Goal: Transaction & Acquisition: Purchase product/service

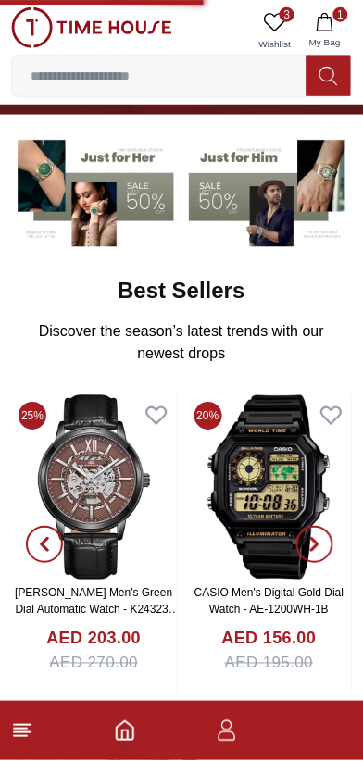
scroll to position [141, 0]
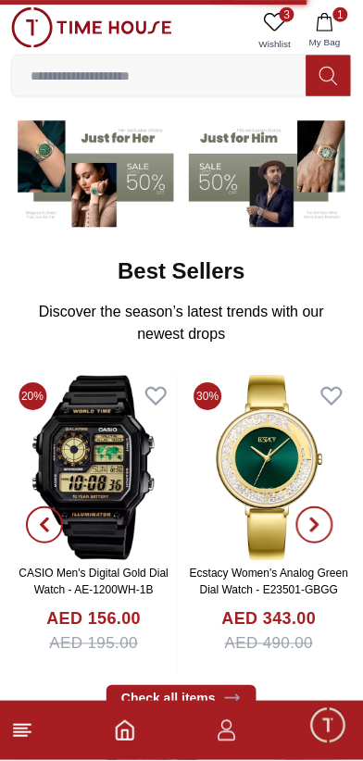
click at [291, 14] on span "3" at bounding box center [287, 14] width 15 height 15
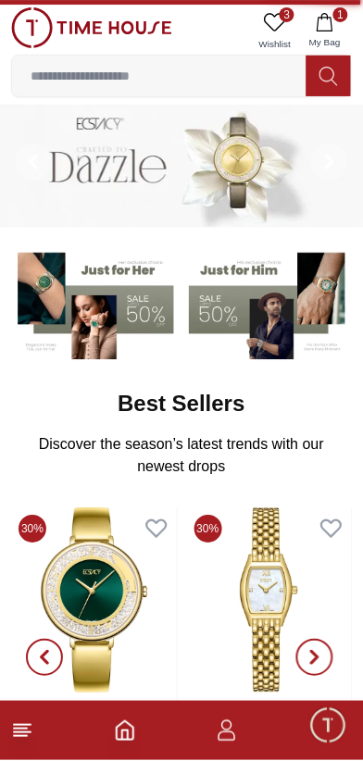
scroll to position [0, 0]
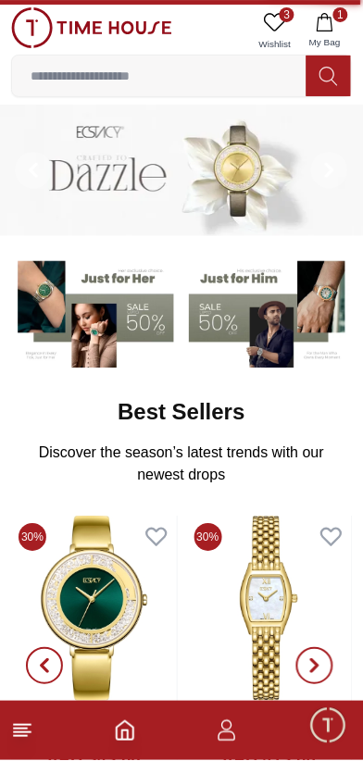
click at [283, 24] on icon at bounding box center [275, 22] width 22 height 22
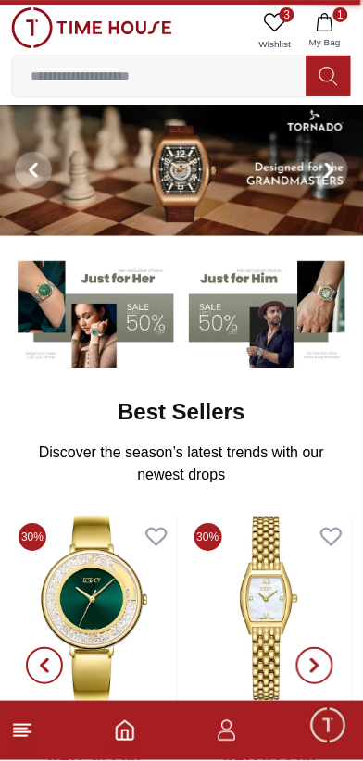
click at [281, 19] on icon at bounding box center [275, 22] width 22 height 22
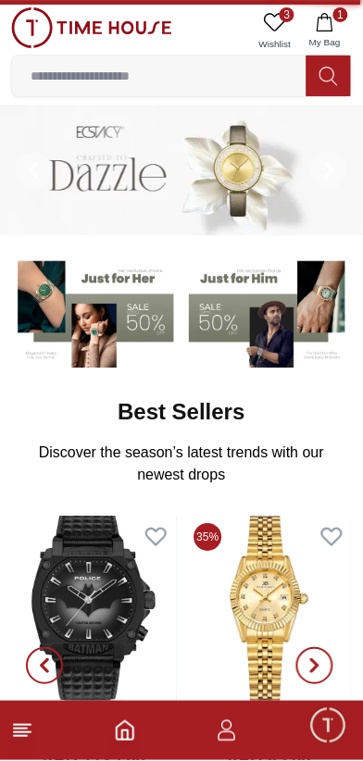
click at [293, 34] on link "3 Wishlist" at bounding box center [275, 30] width 46 height 47
click at [290, 25] on link "3 Wishlist" at bounding box center [275, 30] width 46 height 47
click at [286, 25] on icon at bounding box center [275, 22] width 22 height 22
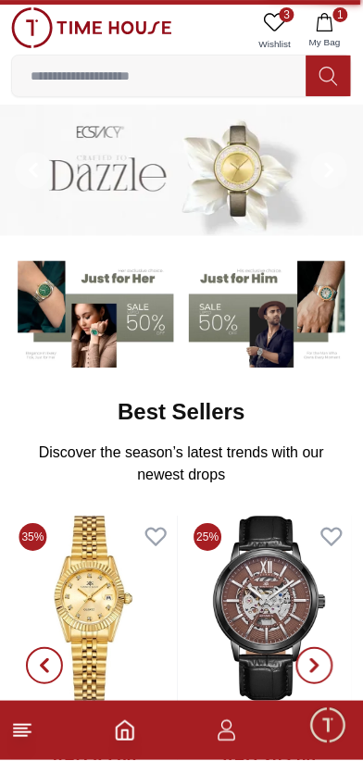
click at [297, 22] on link "3 Wishlist" at bounding box center [275, 30] width 46 height 47
click at [298, 24] on link "3 Wishlist" at bounding box center [275, 30] width 46 height 47
click at [291, 33] on link "3 Wishlist" at bounding box center [275, 30] width 46 height 47
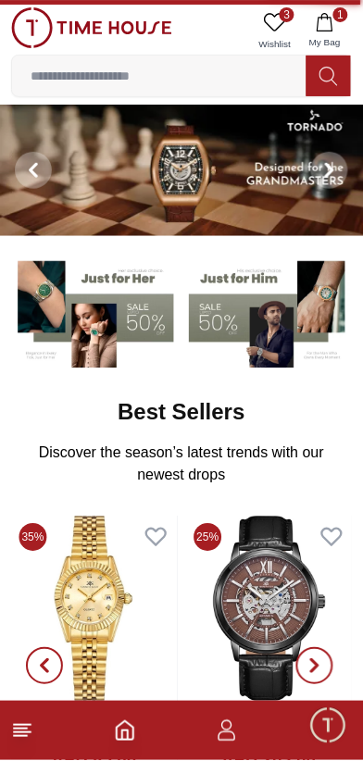
click at [292, 31] on link "3 Wishlist" at bounding box center [275, 30] width 46 height 47
click at [341, 21] on span "1" at bounding box center [340, 14] width 15 height 15
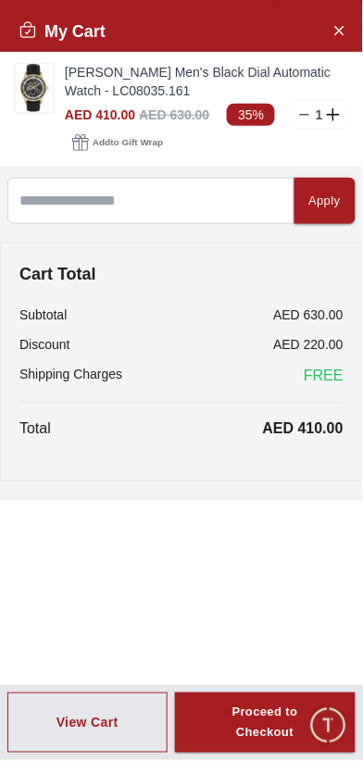
click at [101, 91] on link "[PERSON_NAME] Men's Black Dial Automatic Watch - LC08035.161" at bounding box center [206, 81] width 283 height 37
click at [26, 78] on img at bounding box center [34, 88] width 37 height 48
click at [100, 72] on input at bounding box center [159, 75] width 294 height 37
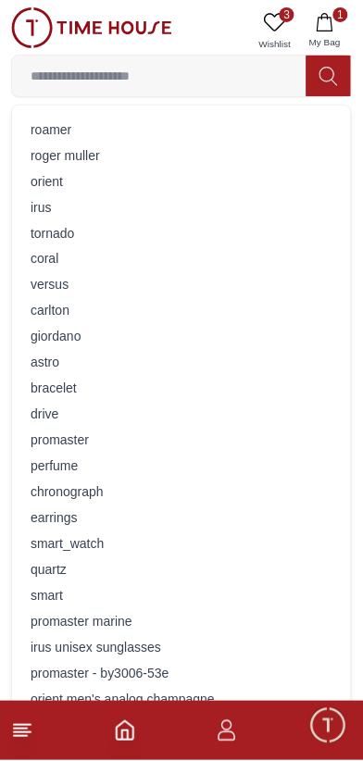
click at [61, 756] on footer "1" at bounding box center [181, 731] width 363 height 59
